Goal: Register for event/course

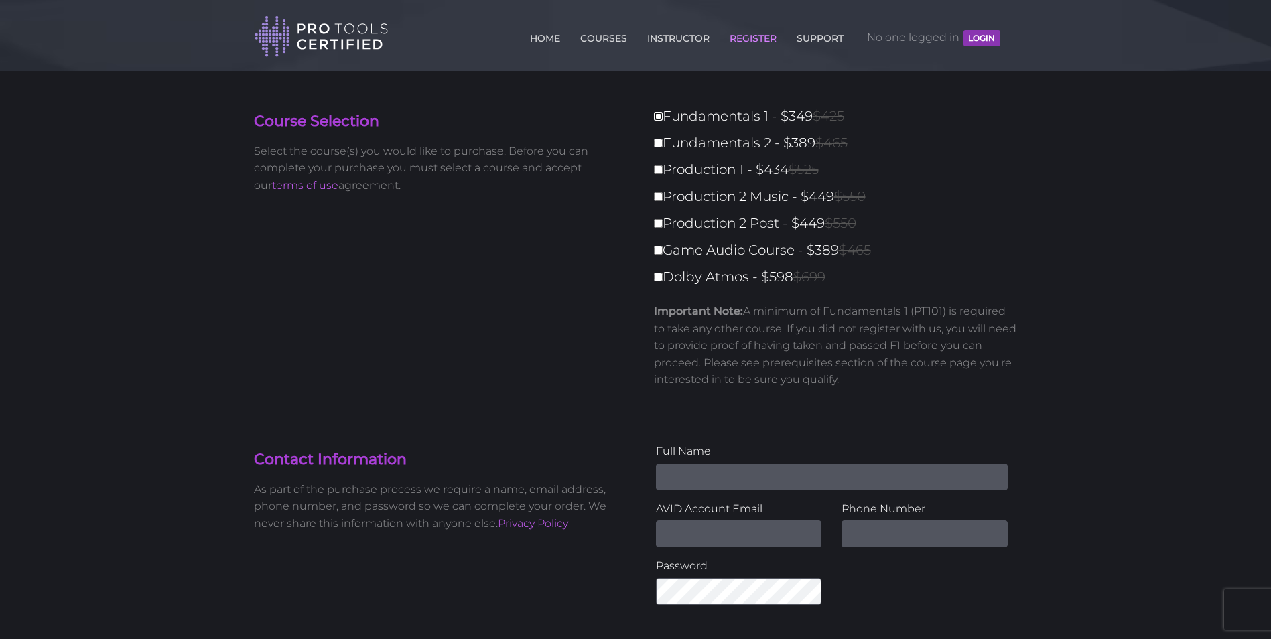
click at [659, 115] on input "Fundamentals 1 - $349 $425" at bounding box center [658, 116] width 9 height 9
checkbox input "true"
type input "349"
click at [543, 34] on link "HOME" at bounding box center [545, 35] width 37 height 21
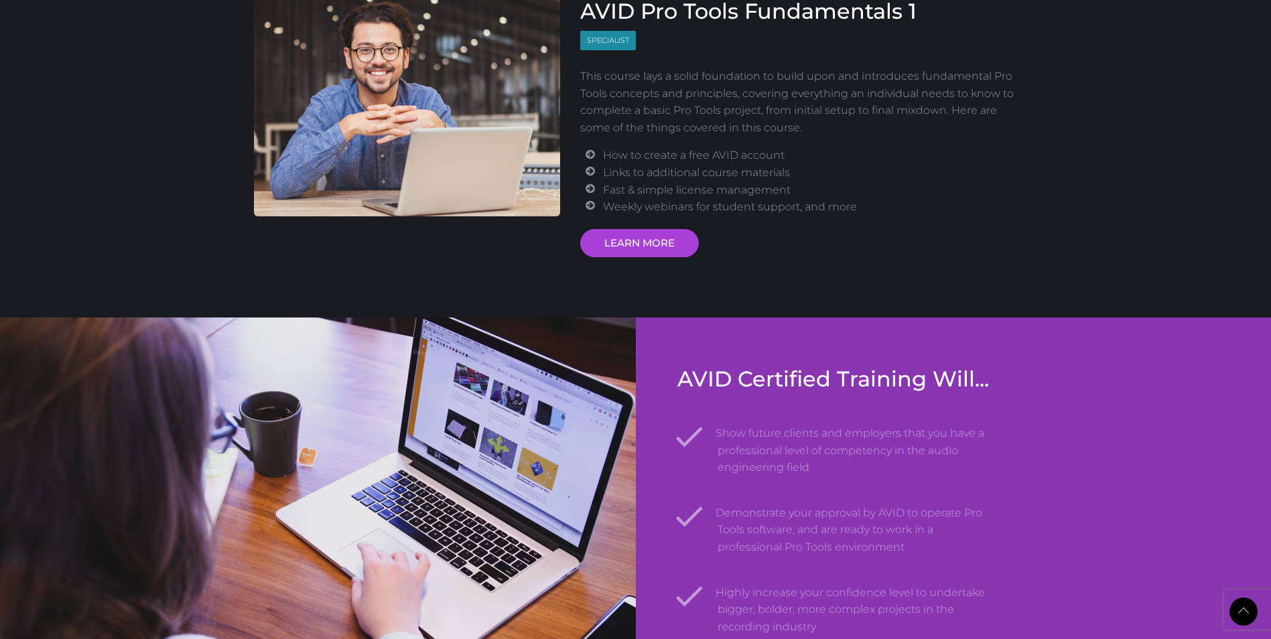
scroll to position [1474, 0]
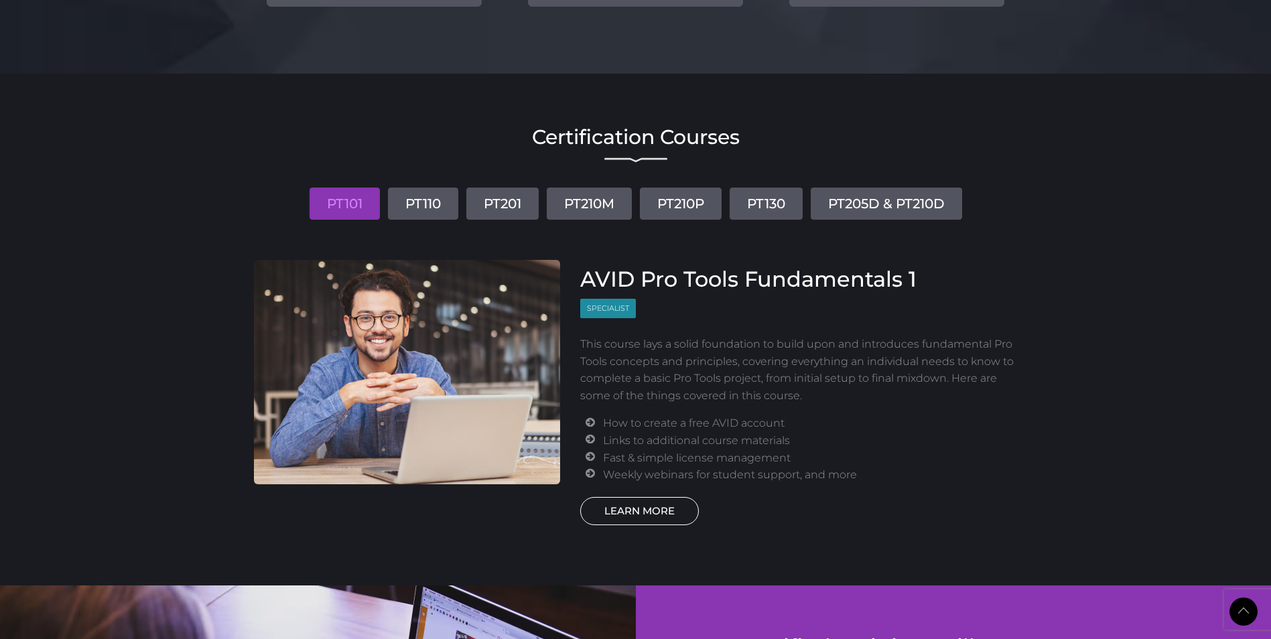
click at [646, 500] on link "LEARN MORE" at bounding box center [639, 511] width 119 height 28
